Goal: Task Accomplishment & Management: Use online tool/utility

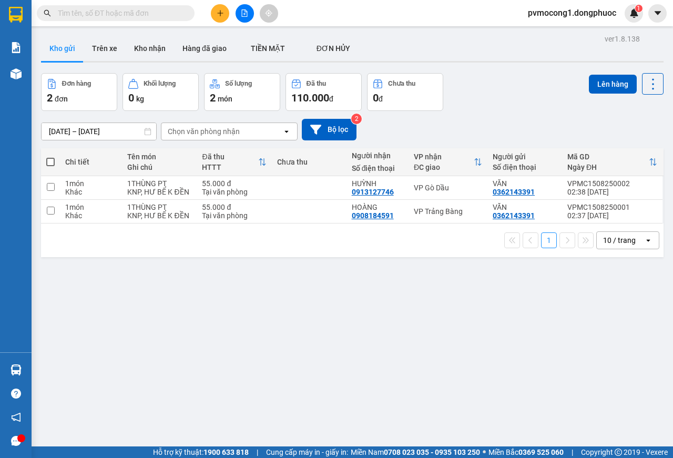
click at [50, 160] on span at bounding box center [50, 162] width 8 height 8
click at [50, 157] on input "checkbox" at bounding box center [50, 157] width 0 height 0
checkbox input "true"
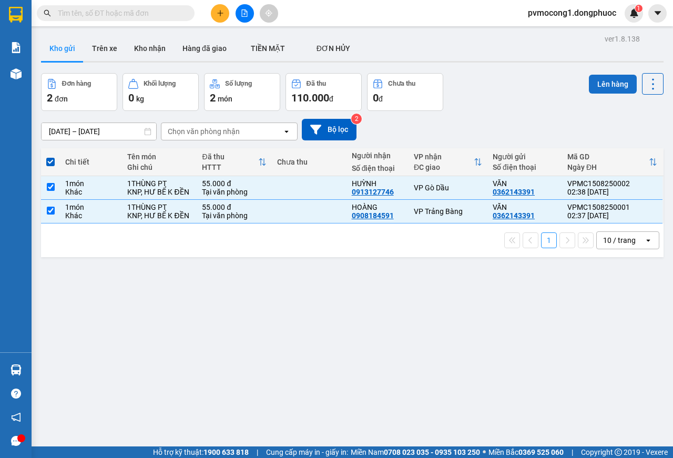
click at [595, 84] on button "Lên hàng" at bounding box center [613, 84] width 48 height 19
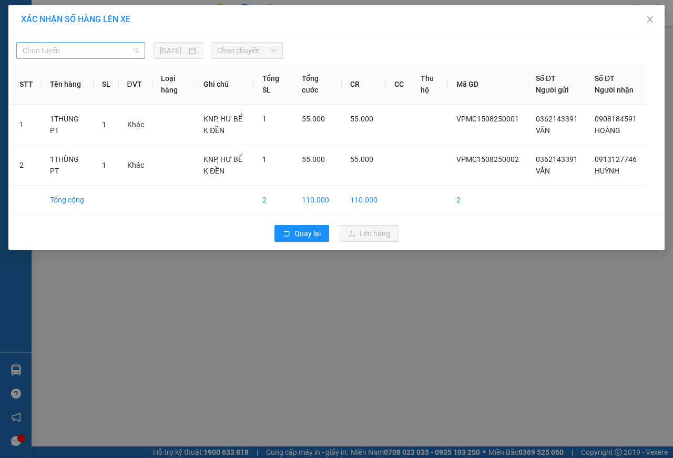
click at [102, 55] on span "Chọn tuyến" at bounding box center [81, 51] width 116 height 16
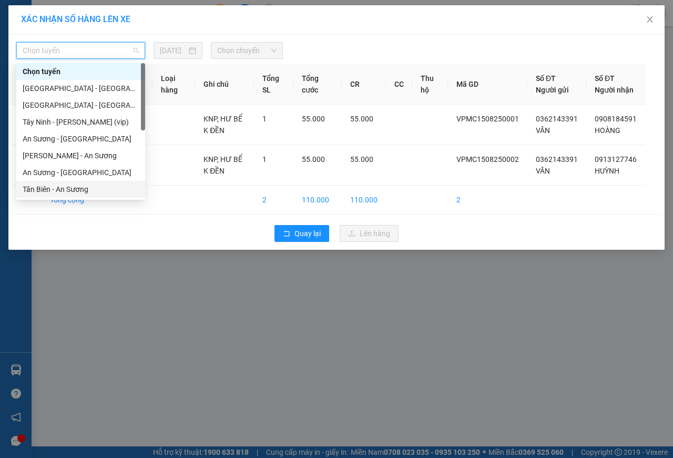
click at [65, 187] on div "Tân Biên - An Sương" at bounding box center [81, 189] width 116 height 12
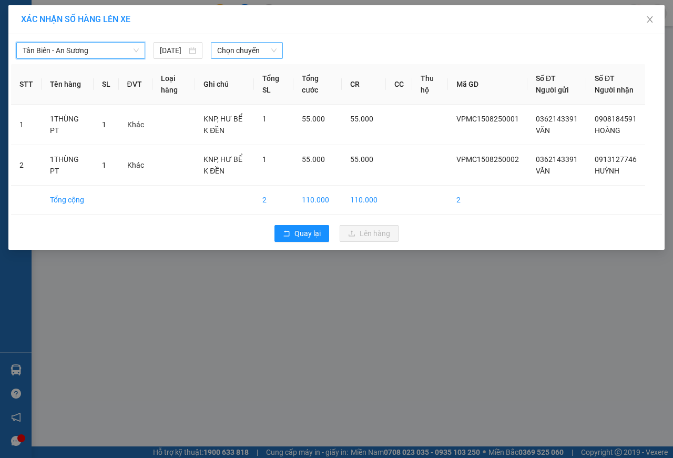
click at [230, 51] on span "Chọn chuyến" at bounding box center [246, 51] width 59 height 16
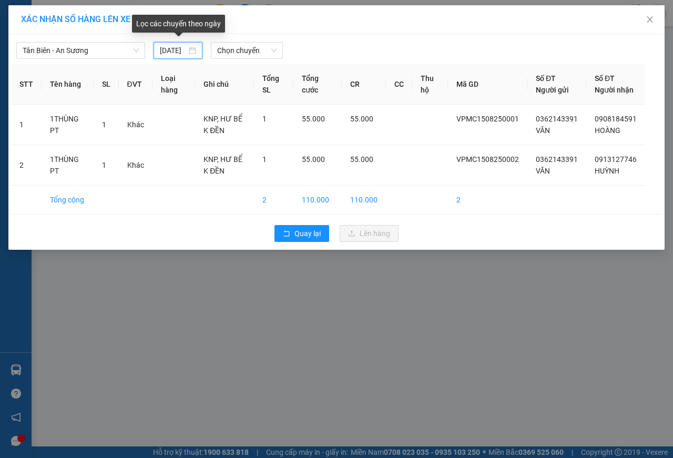
click at [162, 50] on input "[DATE]" at bounding box center [173, 51] width 27 height 12
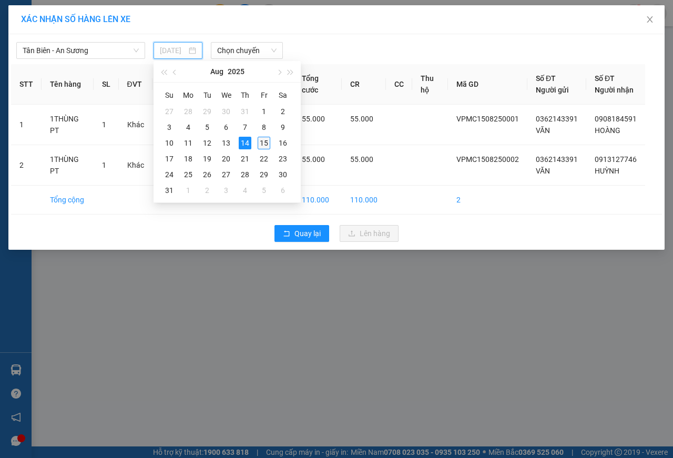
click at [265, 143] on div "15" at bounding box center [264, 143] width 13 height 13
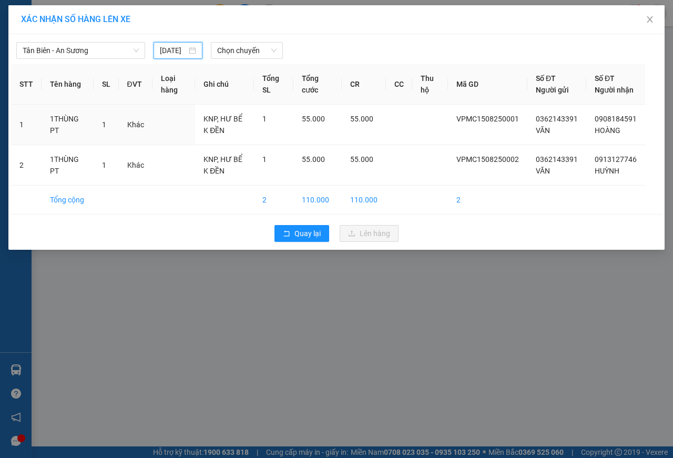
type input "[DATE]"
click at [258, 56] on span "Chọn chuyến" at bounding box center [246, 51] width 59 height 16
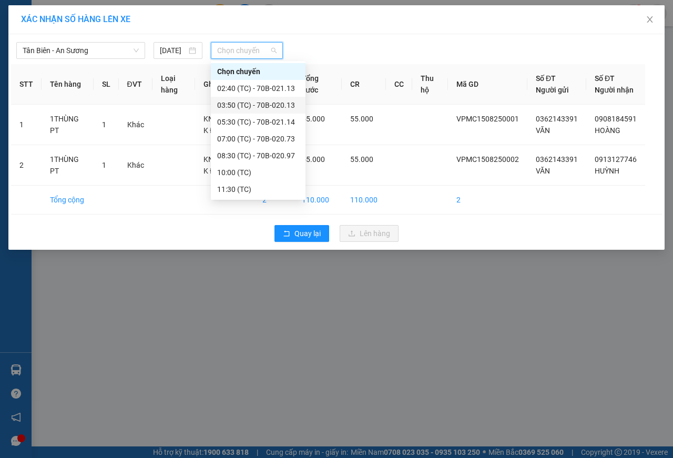
click at [273, 102] on div "03:50 (TC) - 70B-020.13" at bounding box center [258, 105] width 82 height 12
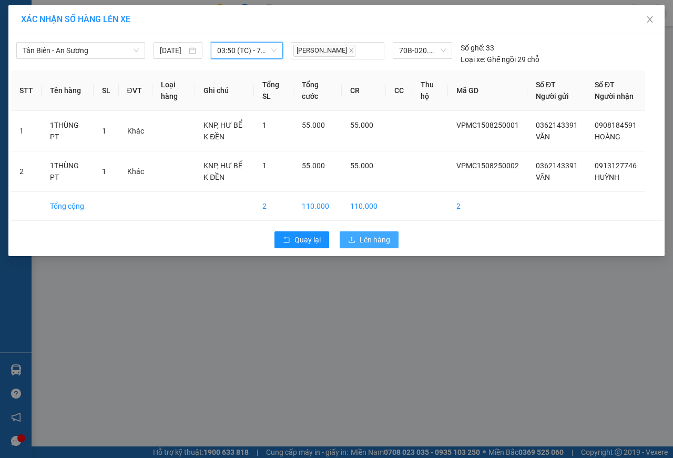
click at [357, 248] on button "Lên hàng" at bounding box center [369, 239] width 59 height 17
